Goal: Information Seeking & Learning: Learn about a topic

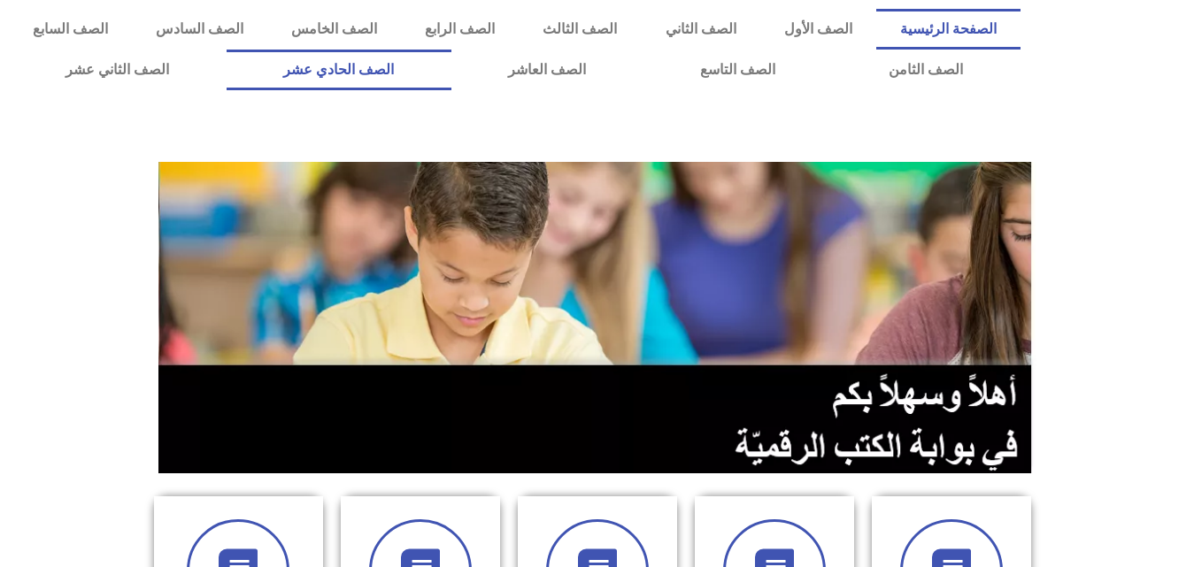
click at [451, 72] on link "الصف الحادي عشر" at bounding box center [339, 70] width 225 height 41
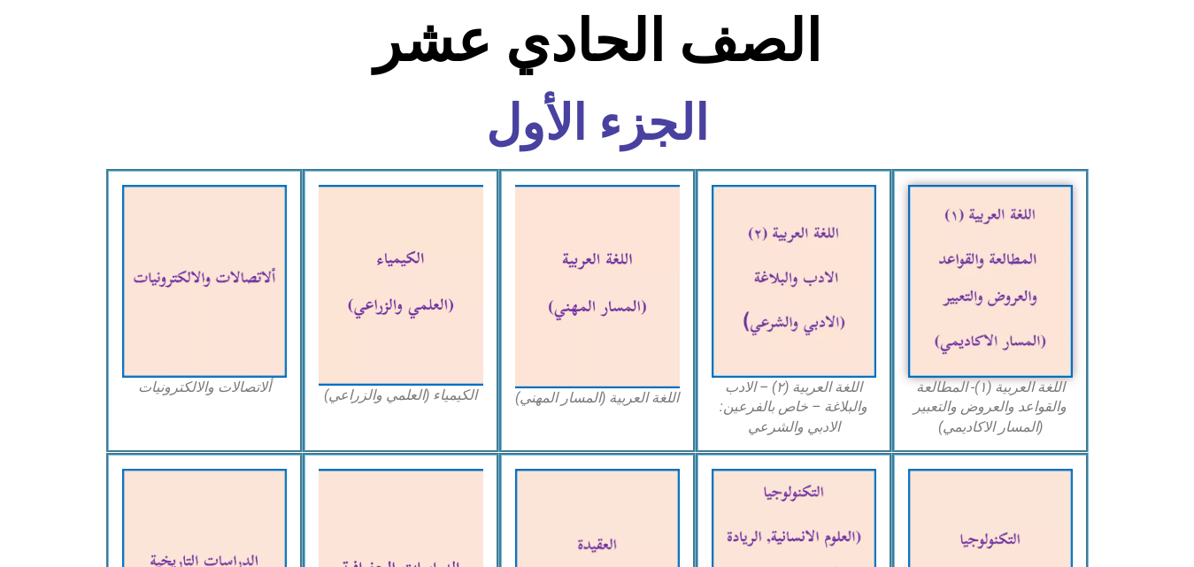
scroll to position [490, 0]
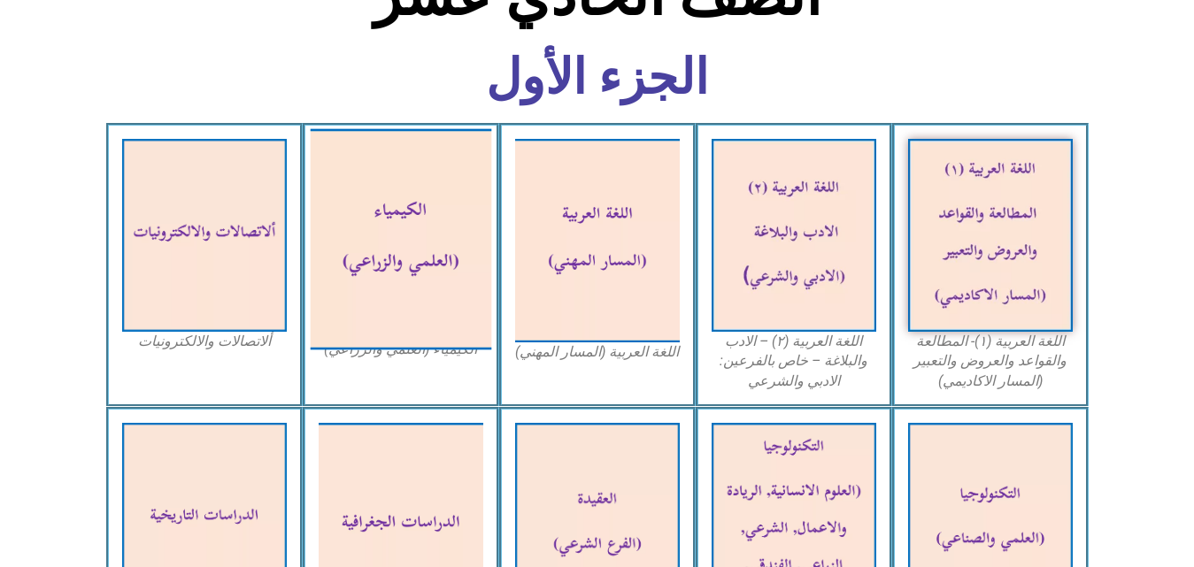
click at [363, 229] on img at bounding box center [400, 238] width 181 height 221
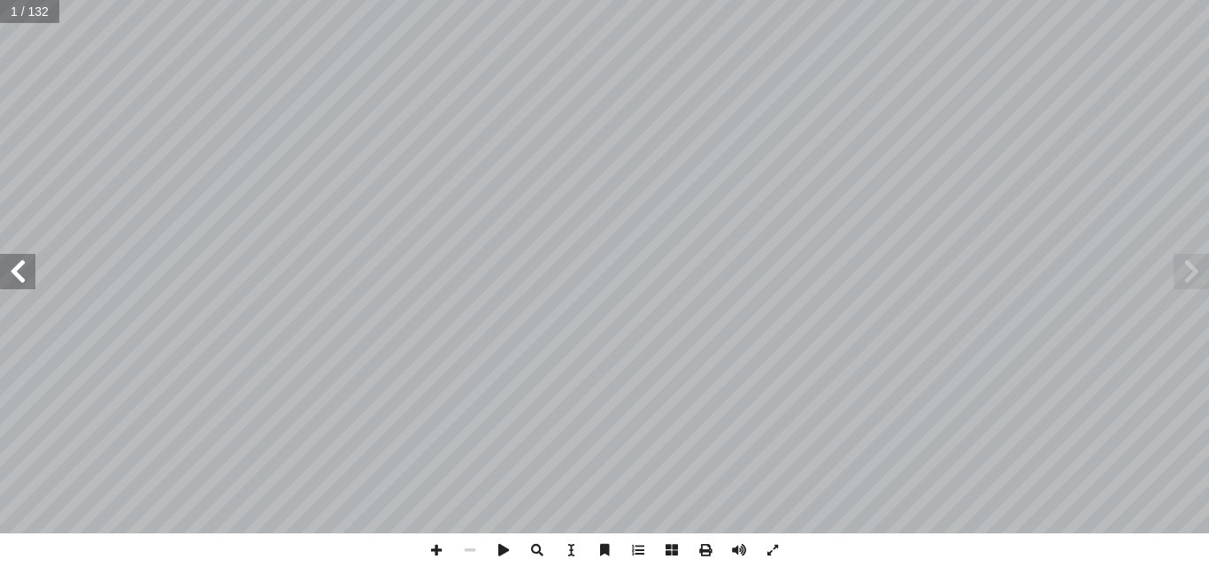
click at [10, 262] on span at bounding box center [17, 271] width 35 height 35
click at [23, 15] on input "text" at bounding box center [35, 11] width 70 height 23
type input "**"
click at [20, 288] on span at bounding box center [17, 271] width 35 height 35
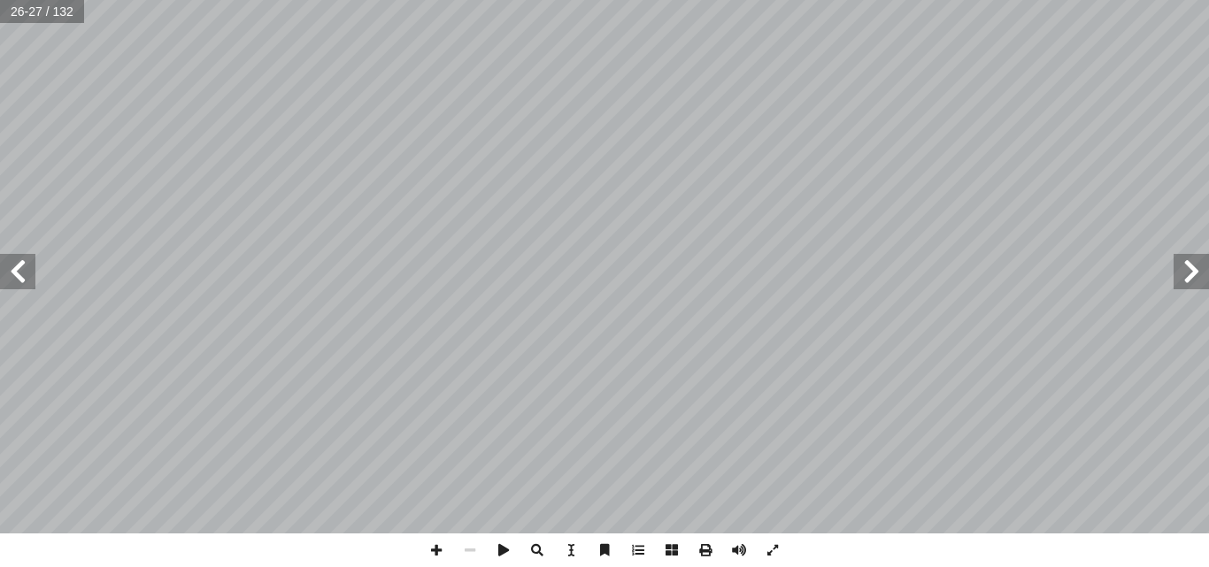
click at [20, 288] on span at bounding box center [17, 271] width 35 height 35
click at [443, 551] on span at bounding box center [437, 551] width 34 height 34
click at [443, 549] on span at bounding box center [437, 551] width 34 height 34
click at [17, 271] on span at bounding box center [17, 271] width 35 height 35
